Goal: Task Accomplishment & Management: Complete application form

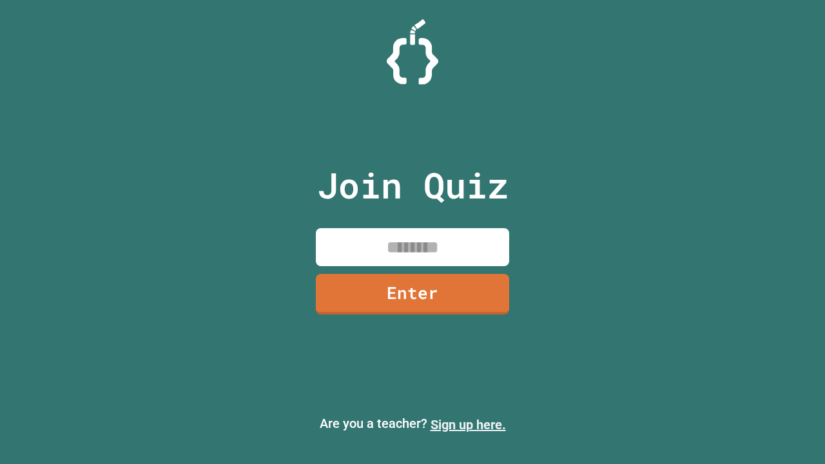
click at [468, 425] on link "Sign up here." at bounding box center [468, 424] width 75 height 15
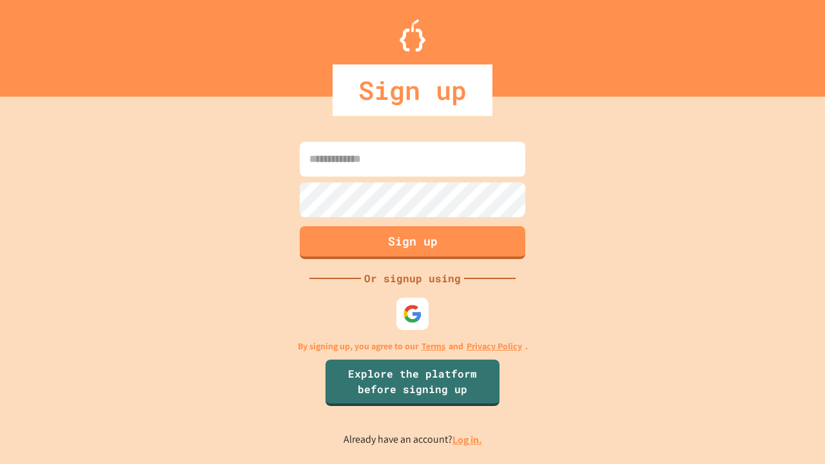
click at [468, 440] on link "Log in." at bounding box center [467, 440] width 30 height 14
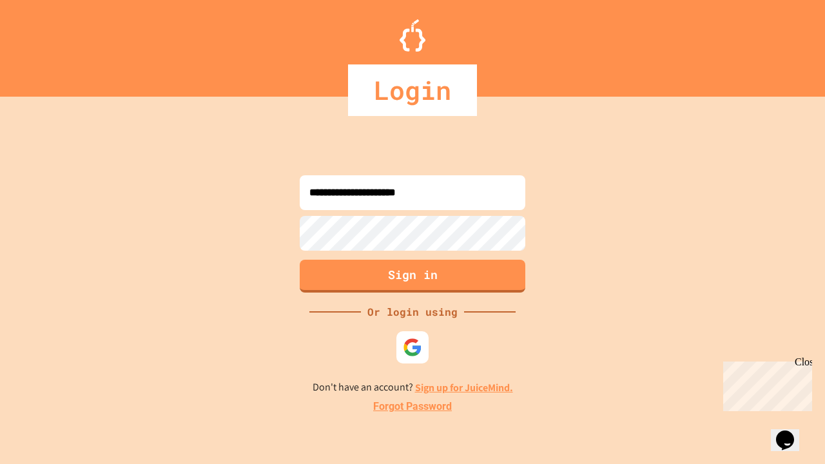
type input "**********"
